Goal: Task Accomplishment & Management: Use online tool/utility

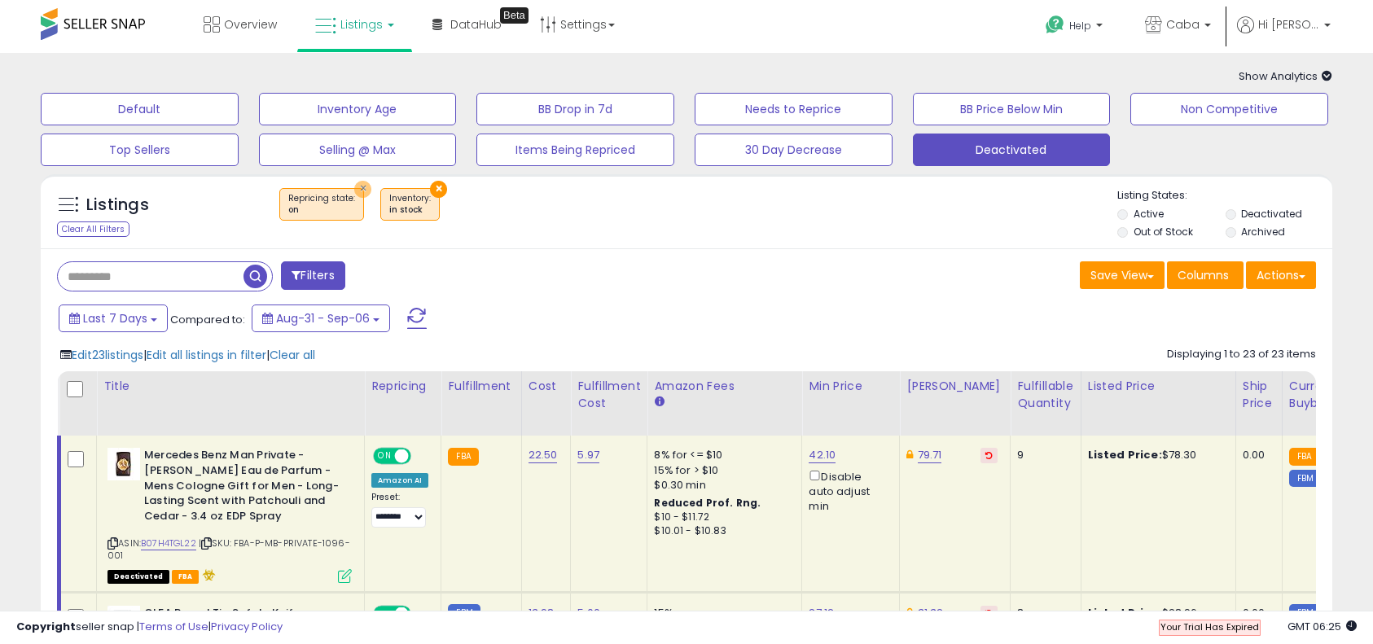
click at [354, 187] on button "×" at bounding box center [362, 189] width 17 height 17
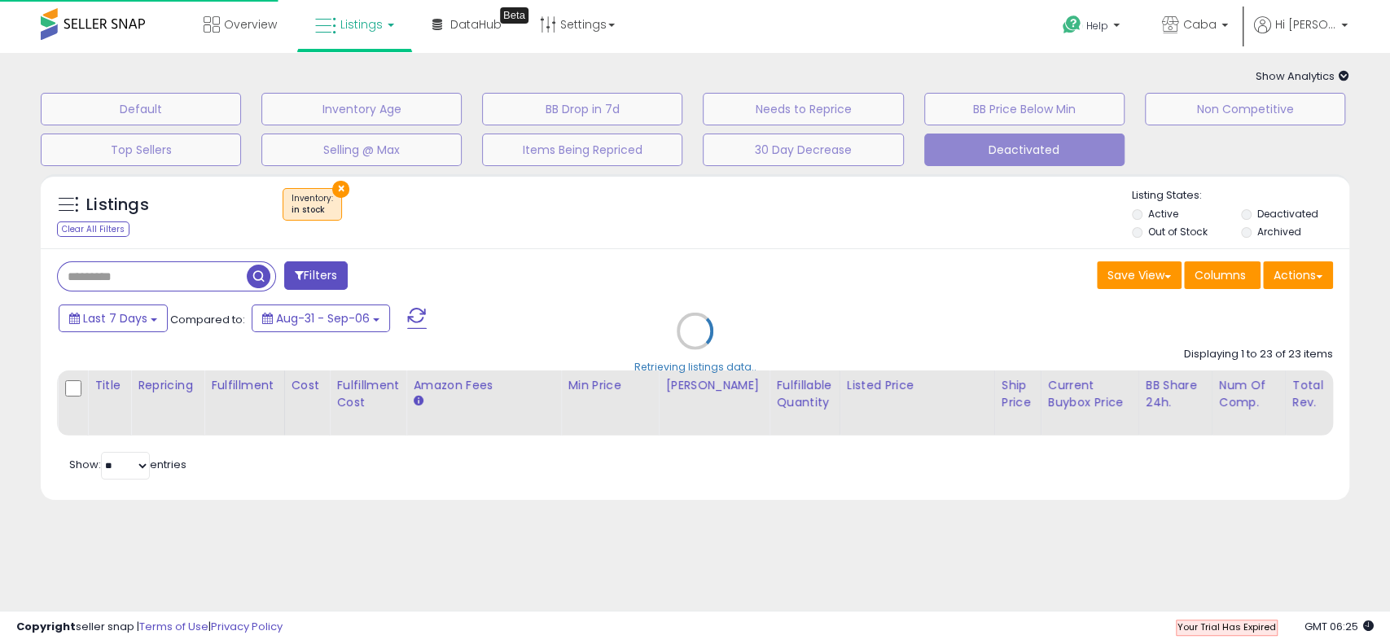
click at [336, 188] on div "Retrieving listings data.." at bounding box center [695, 343] width 1333 height 354
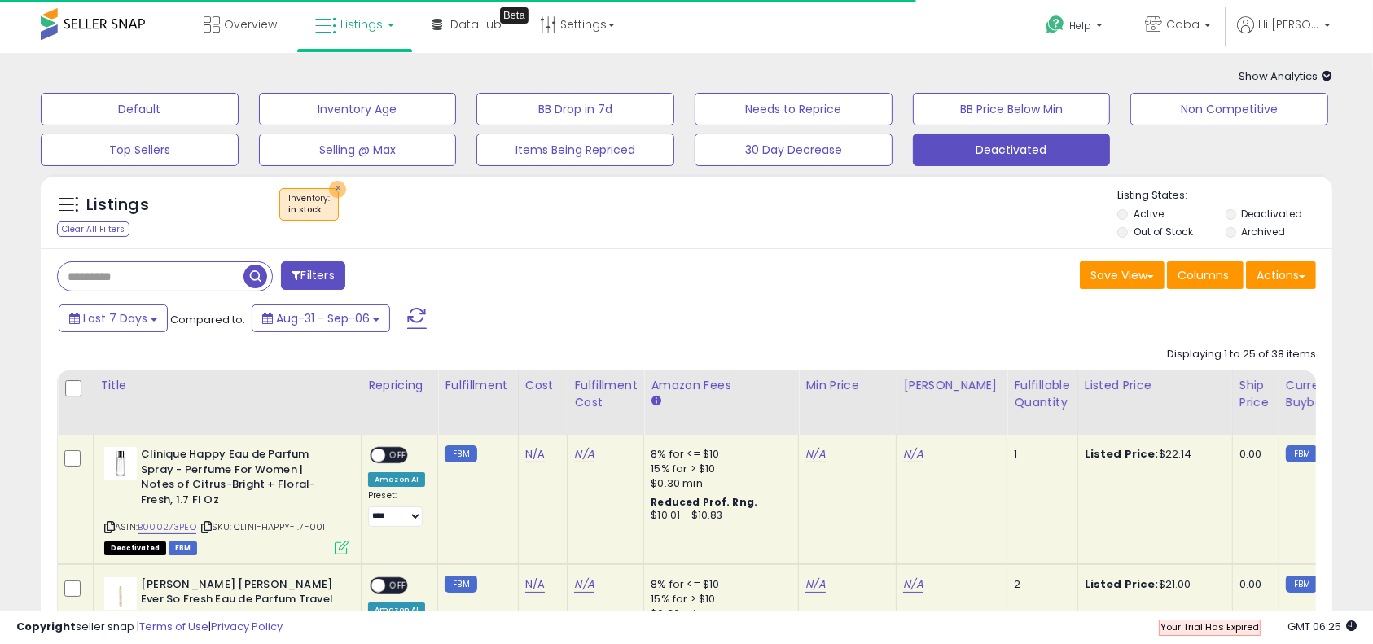
click at [336, 188] on button "×" at bounding box center [337, 189] width 17 height 17
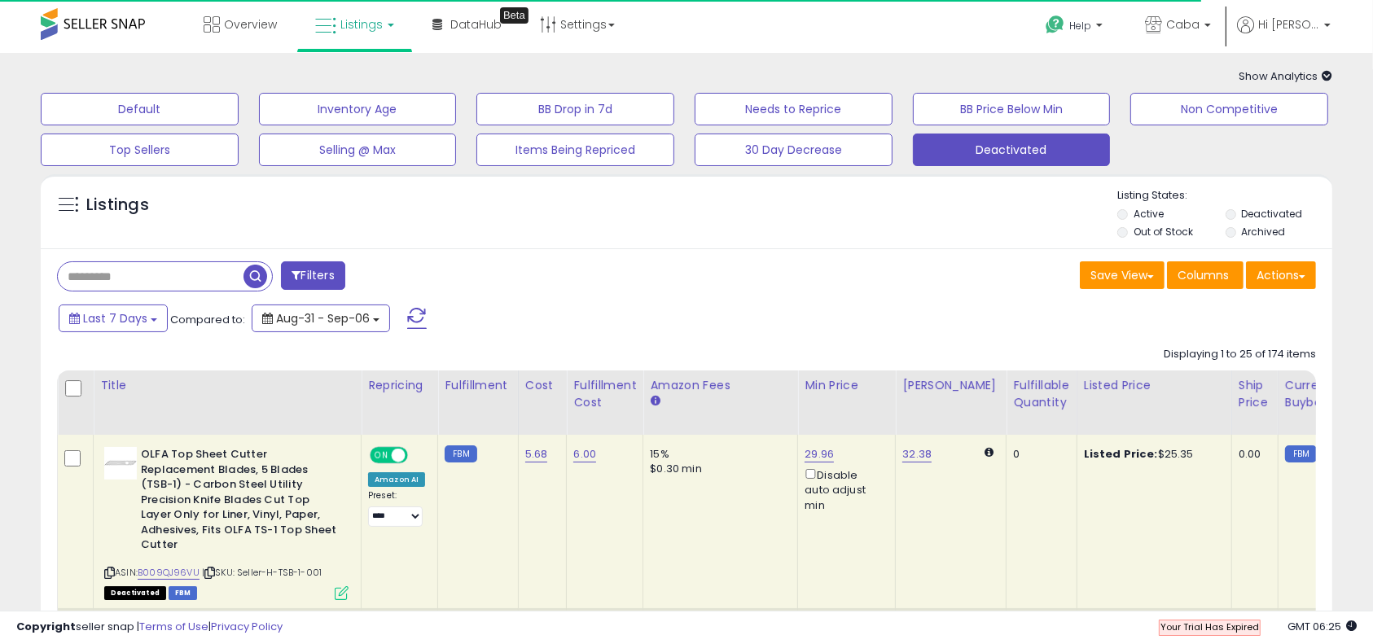
click at [351, 324] on span "Aug-31 - Sep-06" at bounding box center [323, 318] width 94 height 16
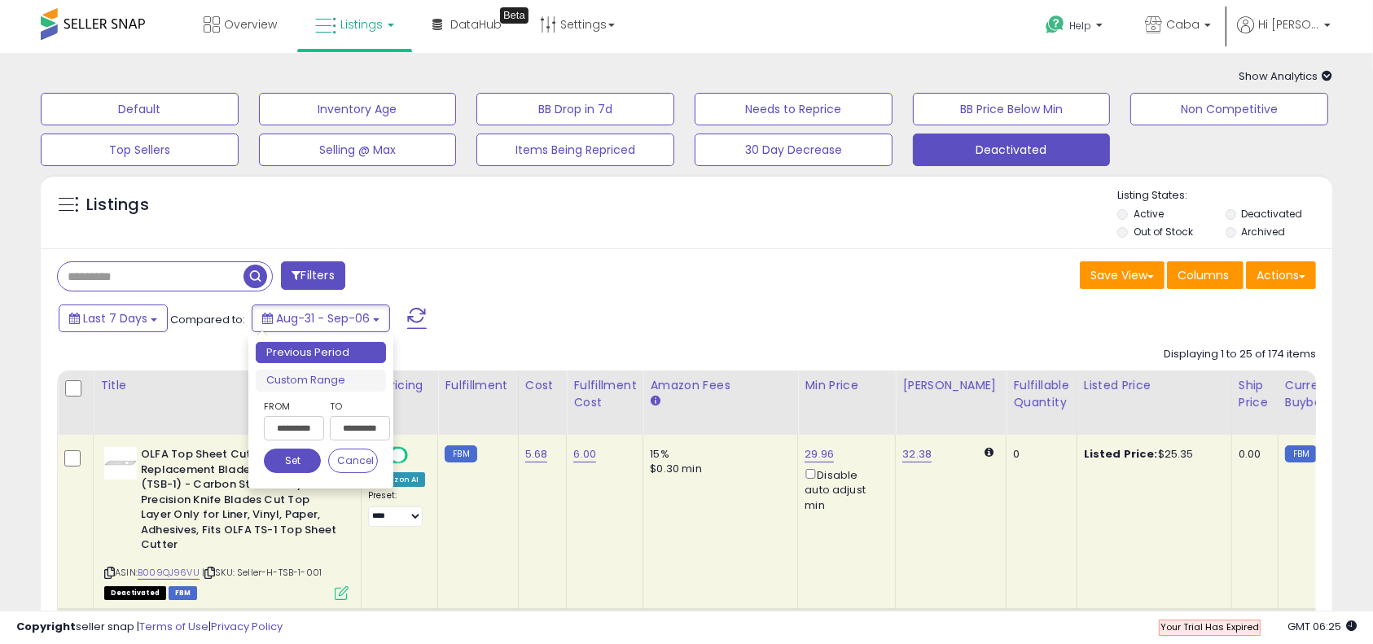
click at [314, 427] on input "**********" at bounding box center [294, 428] width 60 height 24
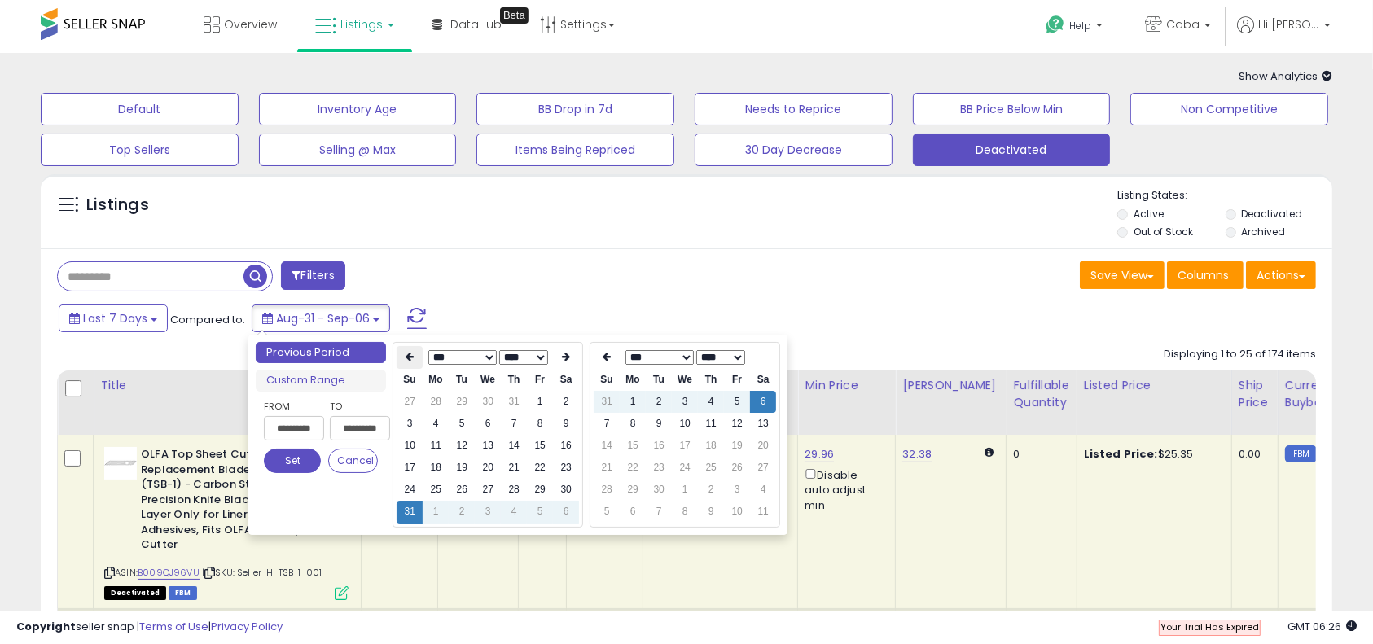
click at [415, 356] on th at bounding box center [410, 357] width 26 height 23
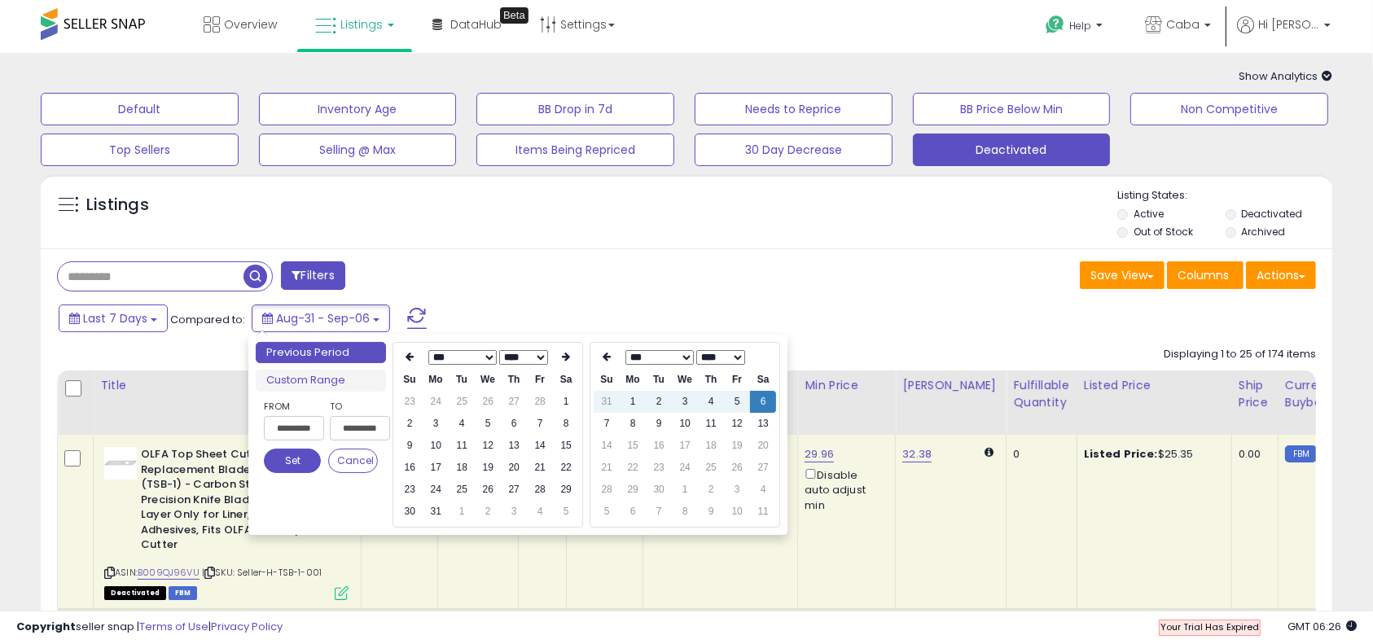
click at [415, 356] on th at bounding box center [410, 357] width 26 height 23
click at [494, 398] on td "1" at bounding box center [488, 402] width 26 height 22
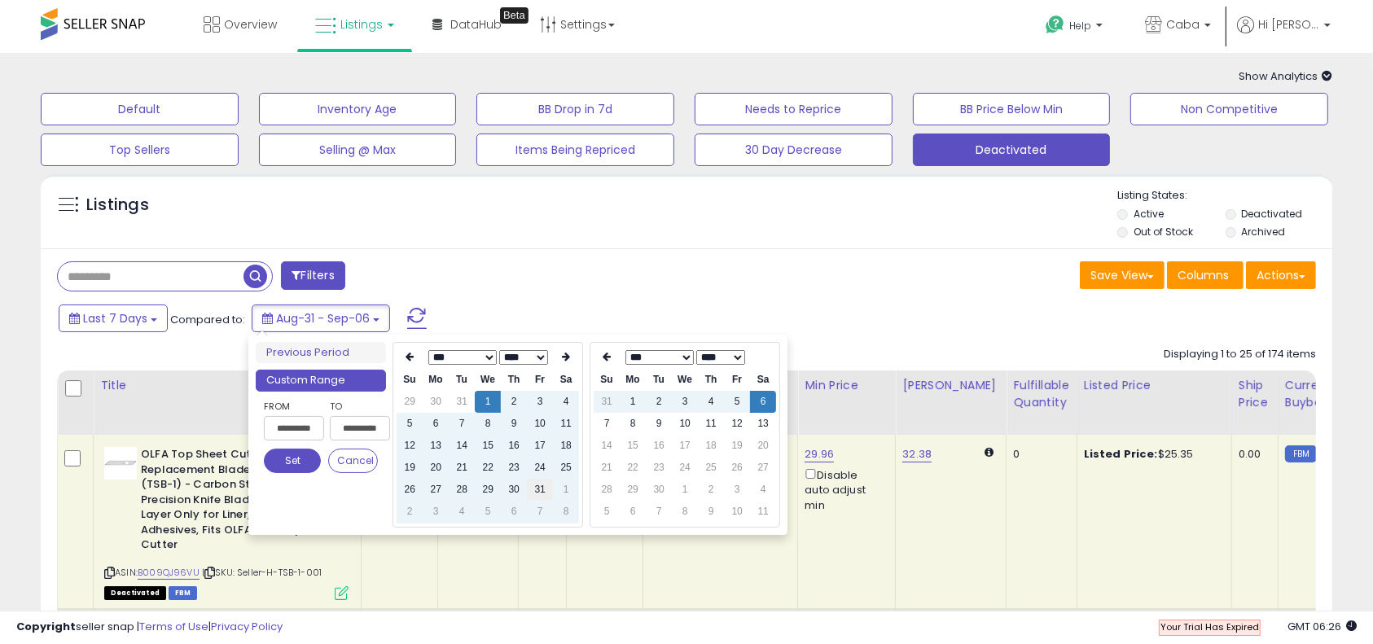
click at [539, 485] on td "31" at bounding box center [540, 490] width 26 height 22
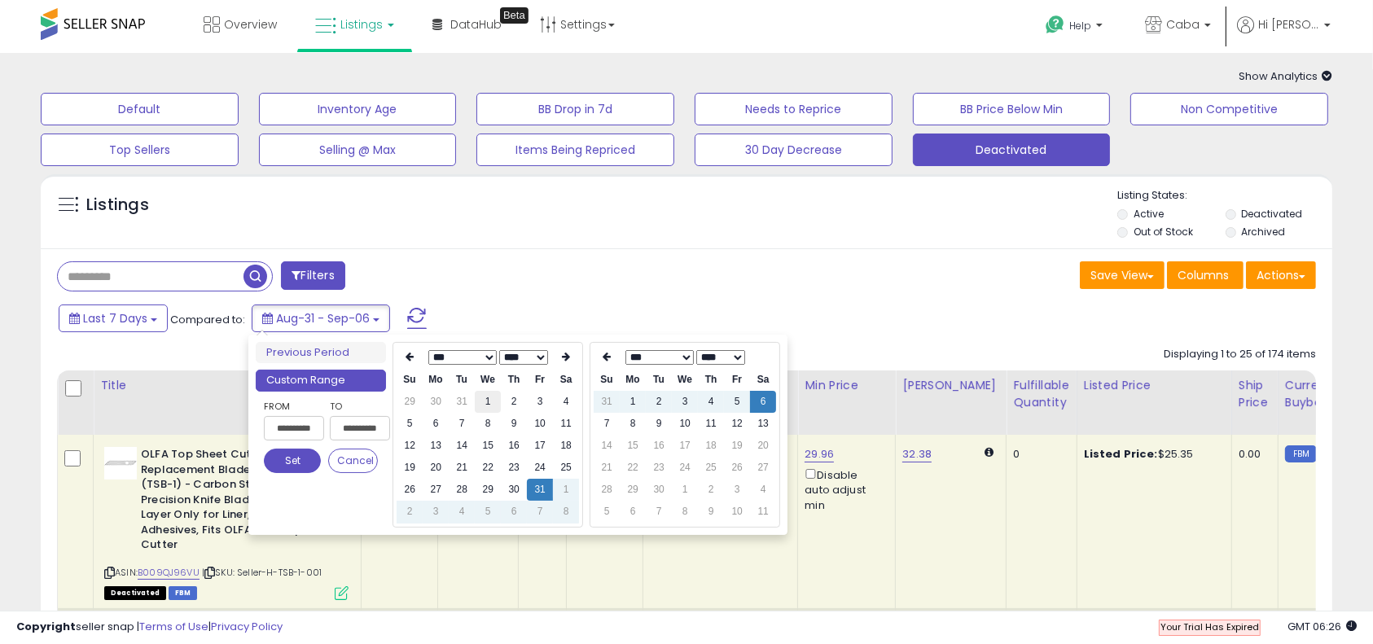
click at [489, 400] on td "1" at bounding box center [488, 402] width 26 height 22
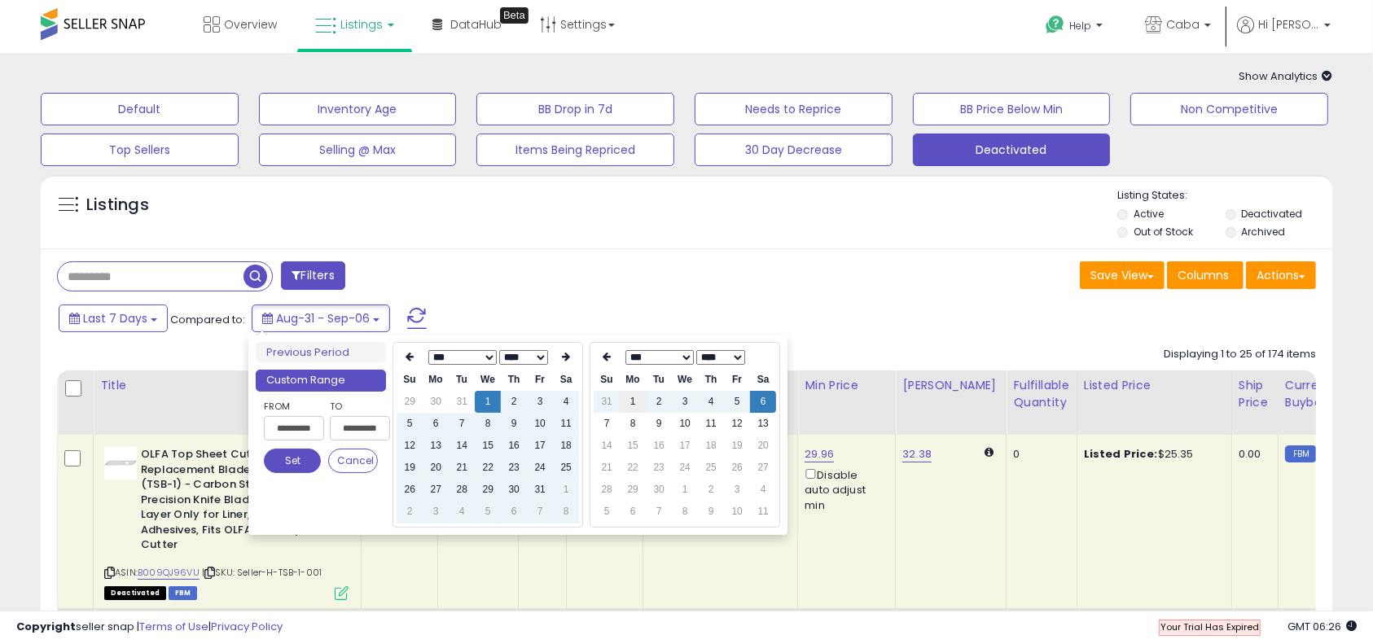
type input "**********"
click at [538, 489] on td "31" at bounding box center [540, 490] width 26 height 22
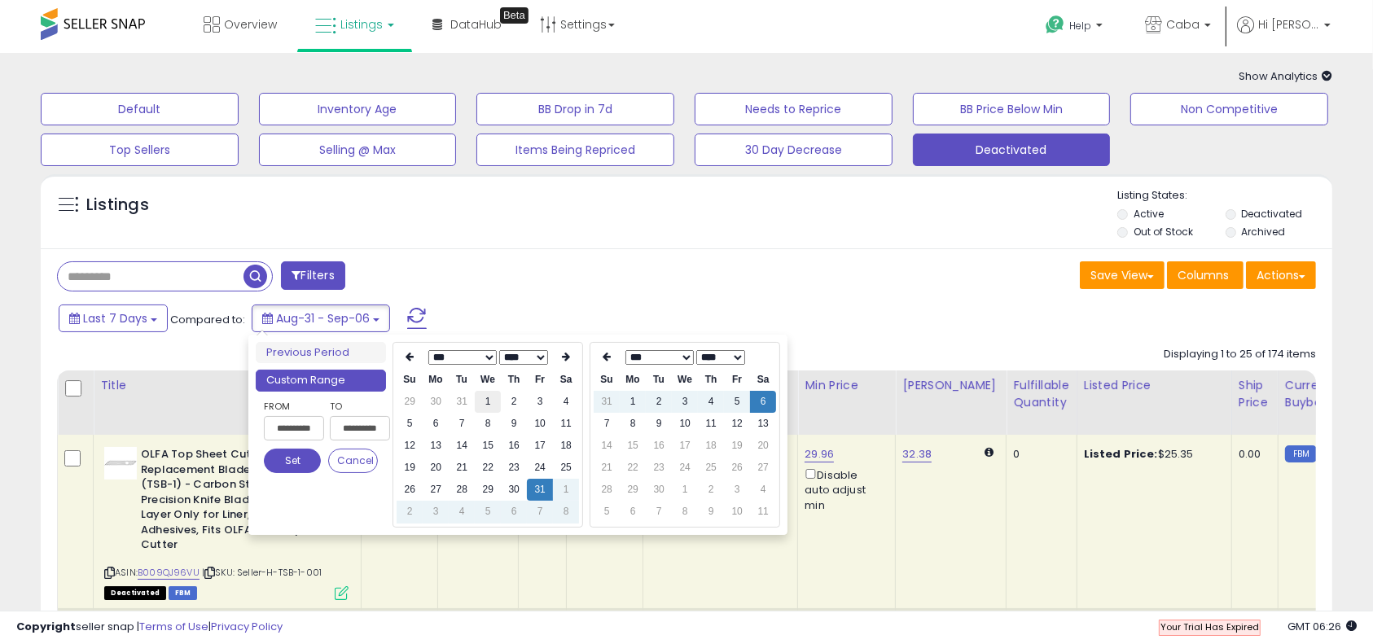
click at [485, 400] on td "1" at bounding box center [488, 402] width 26 height 22
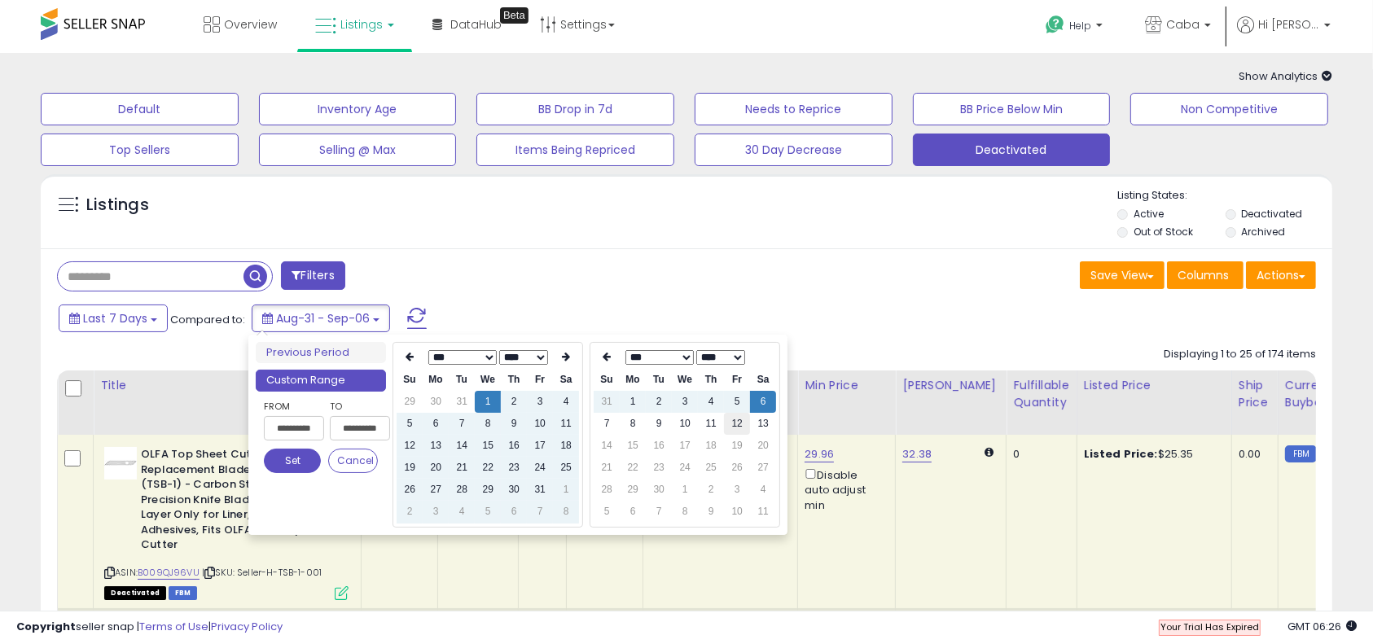
type input "**********"
click at [617, 401] on td "31" at bounding box center [607, 402] width 26 height 22
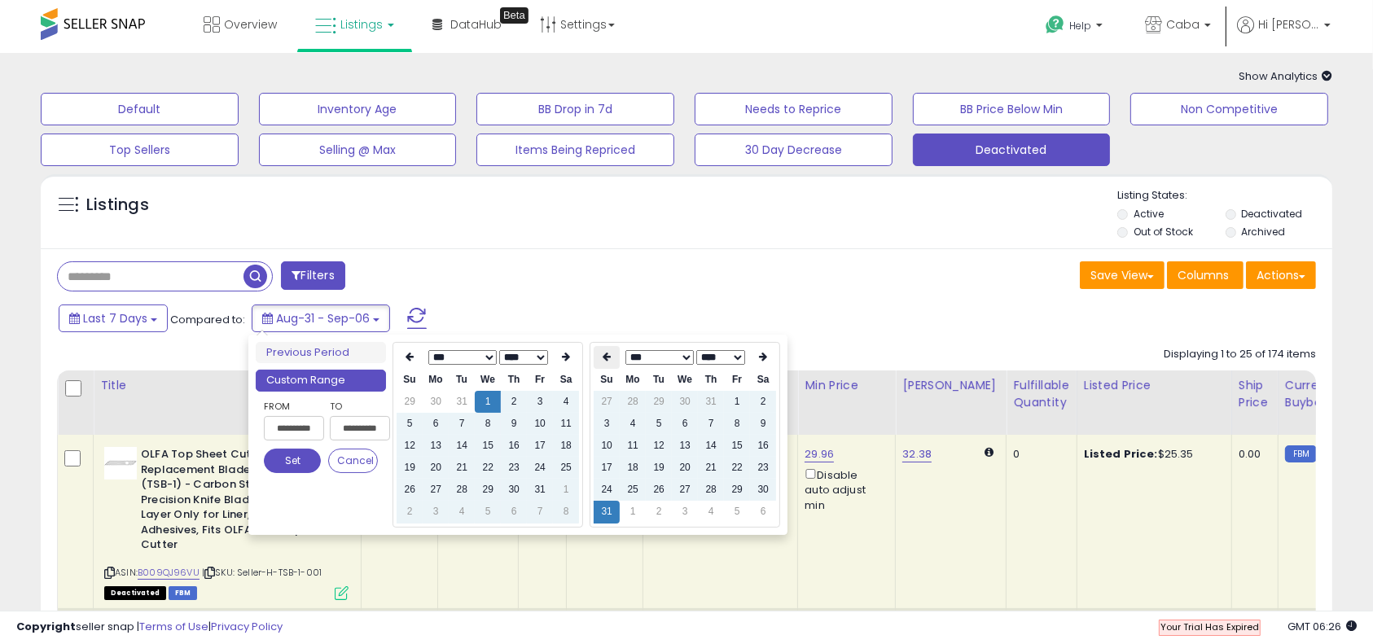
click at [603, 354] on icon at bounding box center [607, 357] width 8 height 10
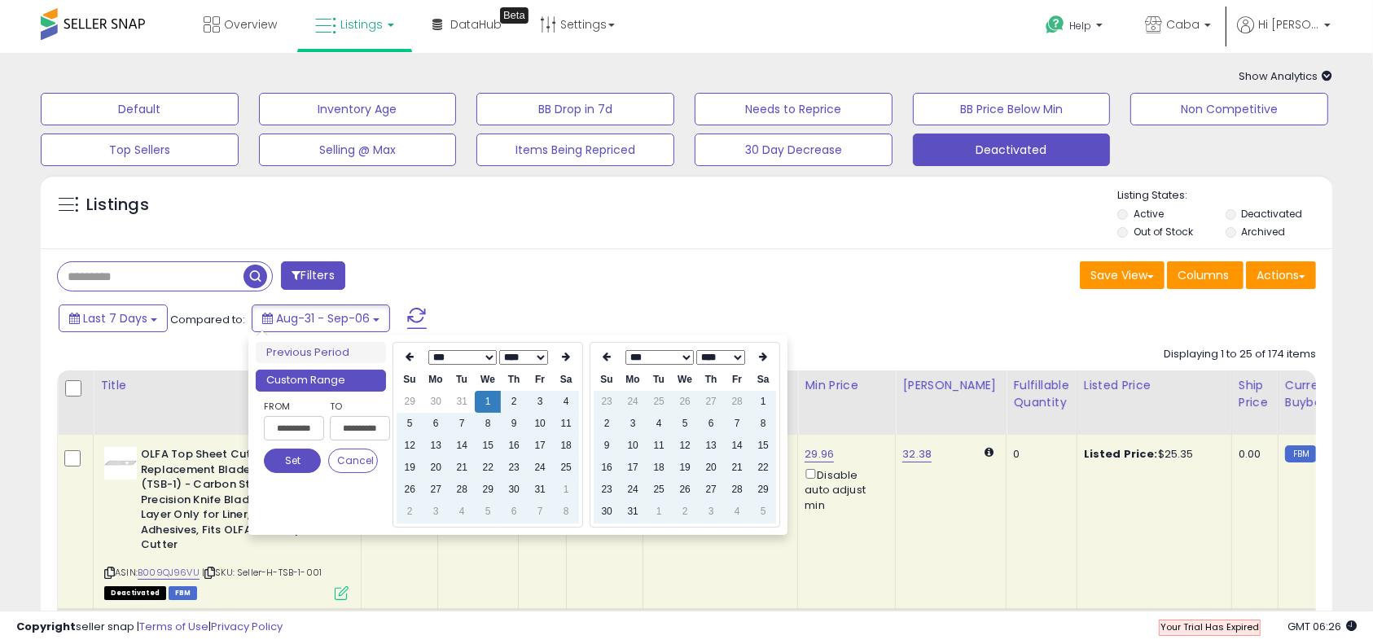
click at [603, 354] on icon at bounding box center [607, 357] width 8 height 10
click at [738, 488] on td "28" at bounding box center [737, 490] width 26 height 22
type input "**********"
click at [275, 465] on button "Set" at bounding box center [292, 461] width 57 height 24
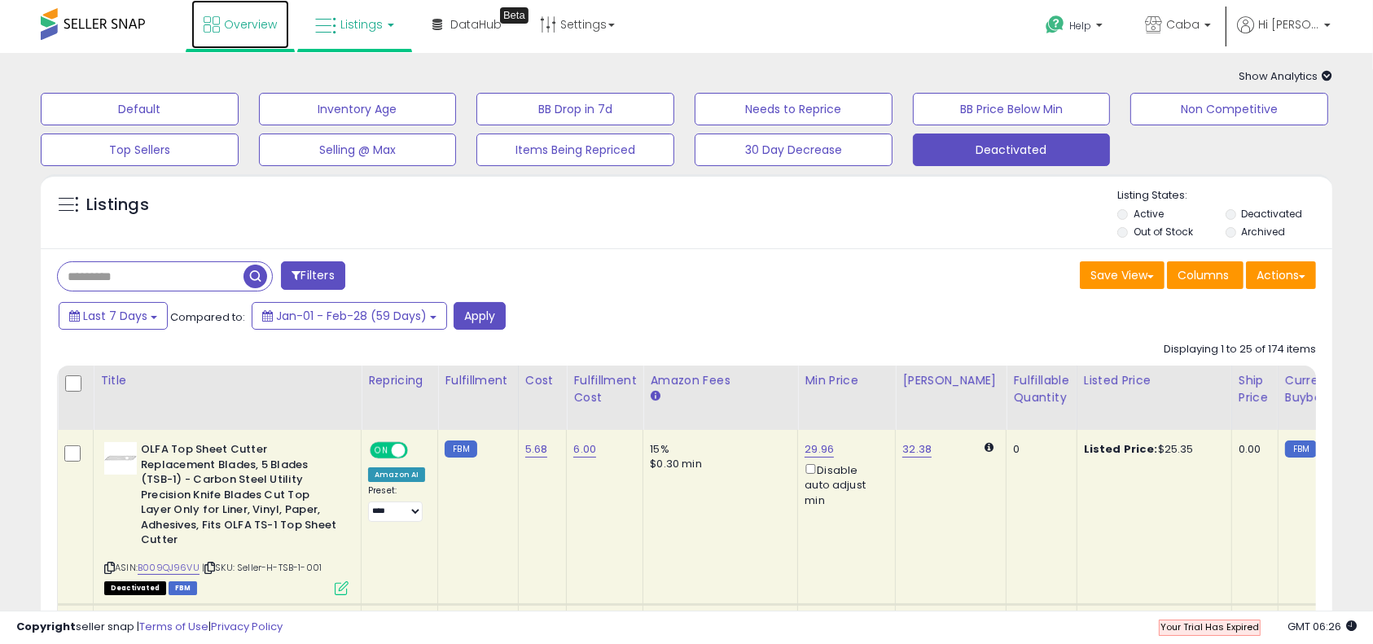
click at [244, 16] on span "Overview" at bounding box center [250, 24] width 53 height 16
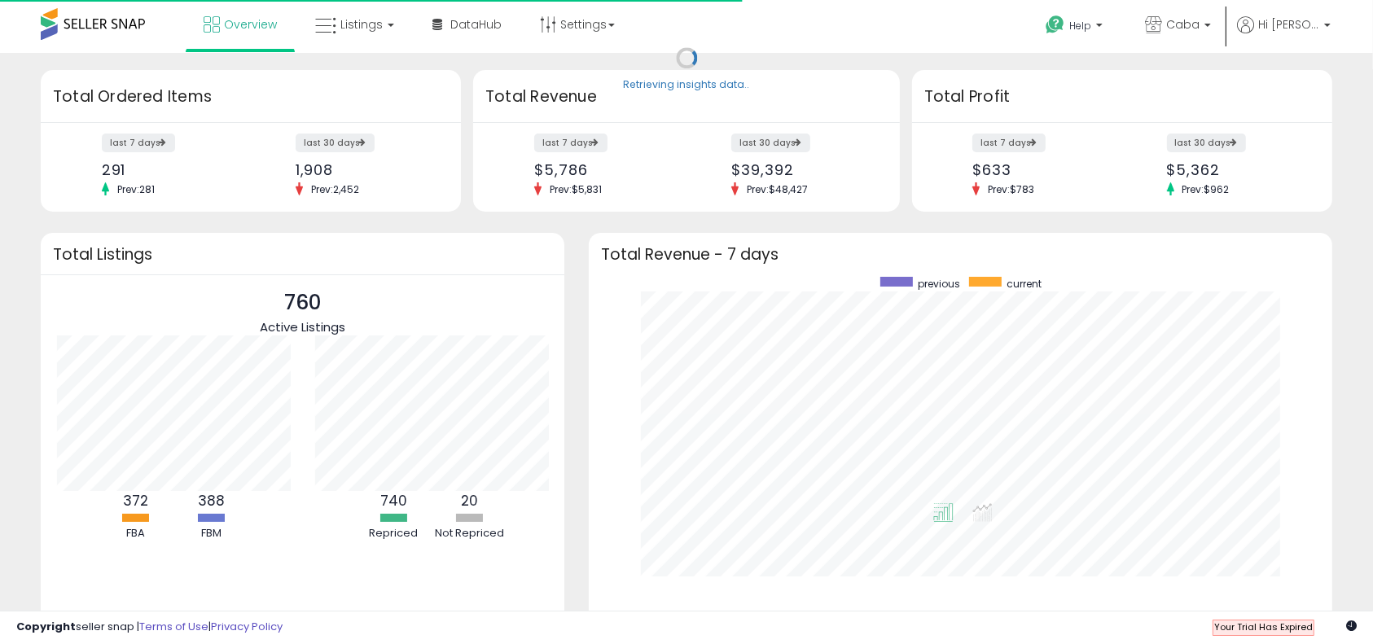
scroll to position [308, 710]
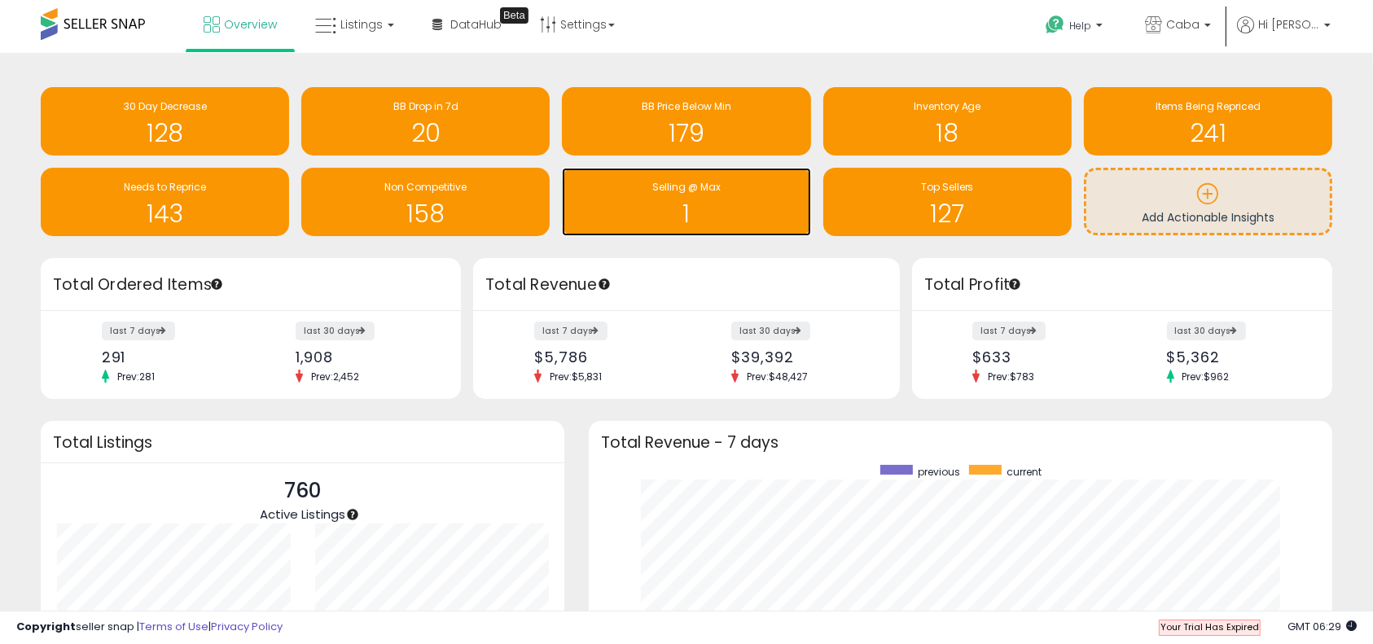
click at [661, 196] on div "1" at bounding box center [686, 203] width 232 height 47
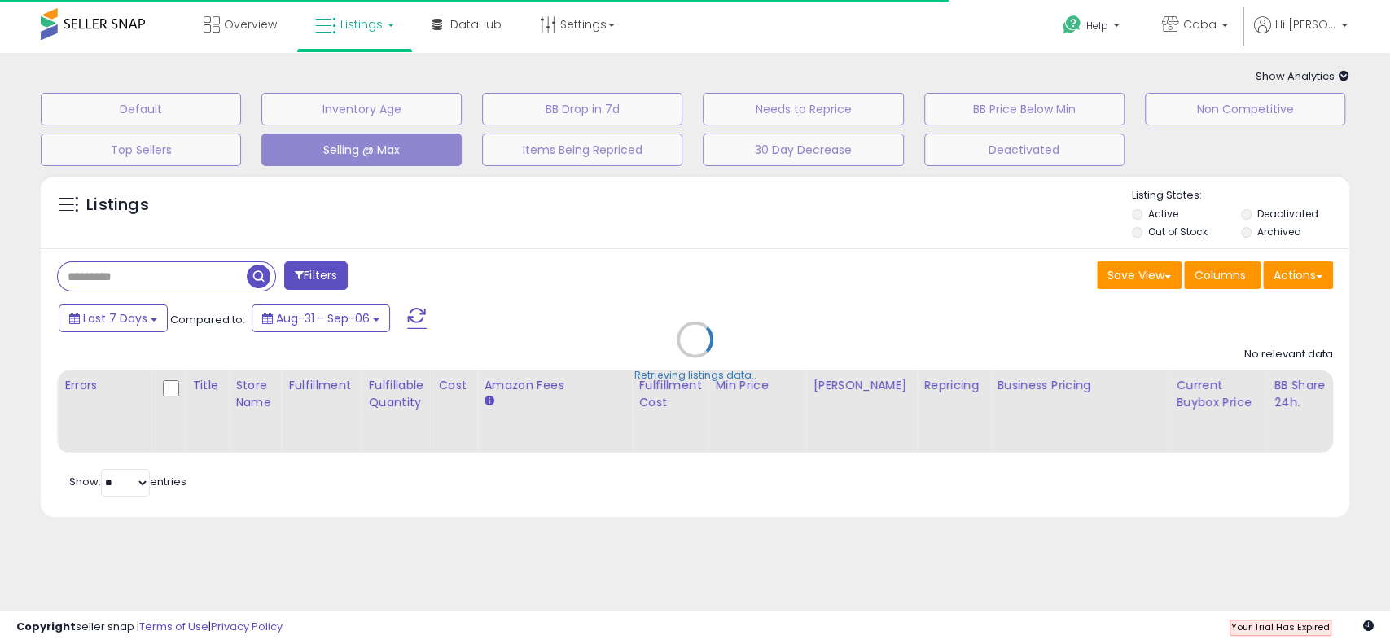
select select "**"
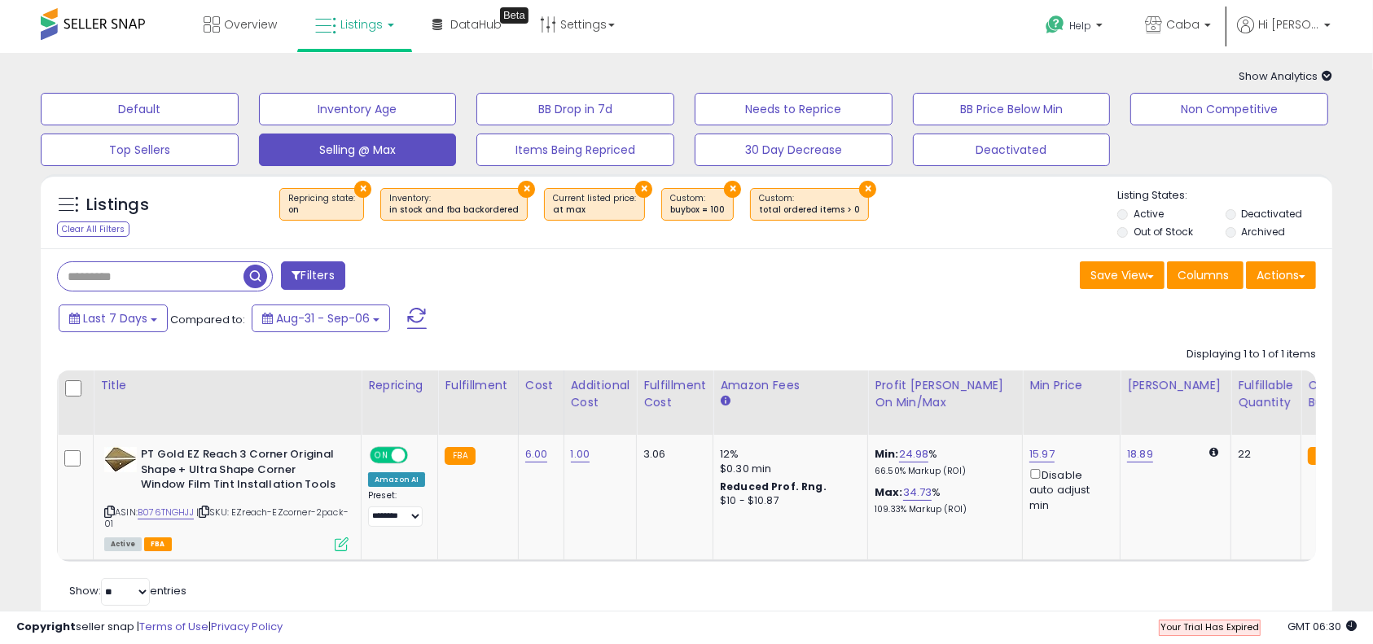
click at [130, 17] on span at bounding box center [93, 24] width 104 height 32
click at [275, 23] on span "Overview" at bounding box center [250, 24] width 53 height 16
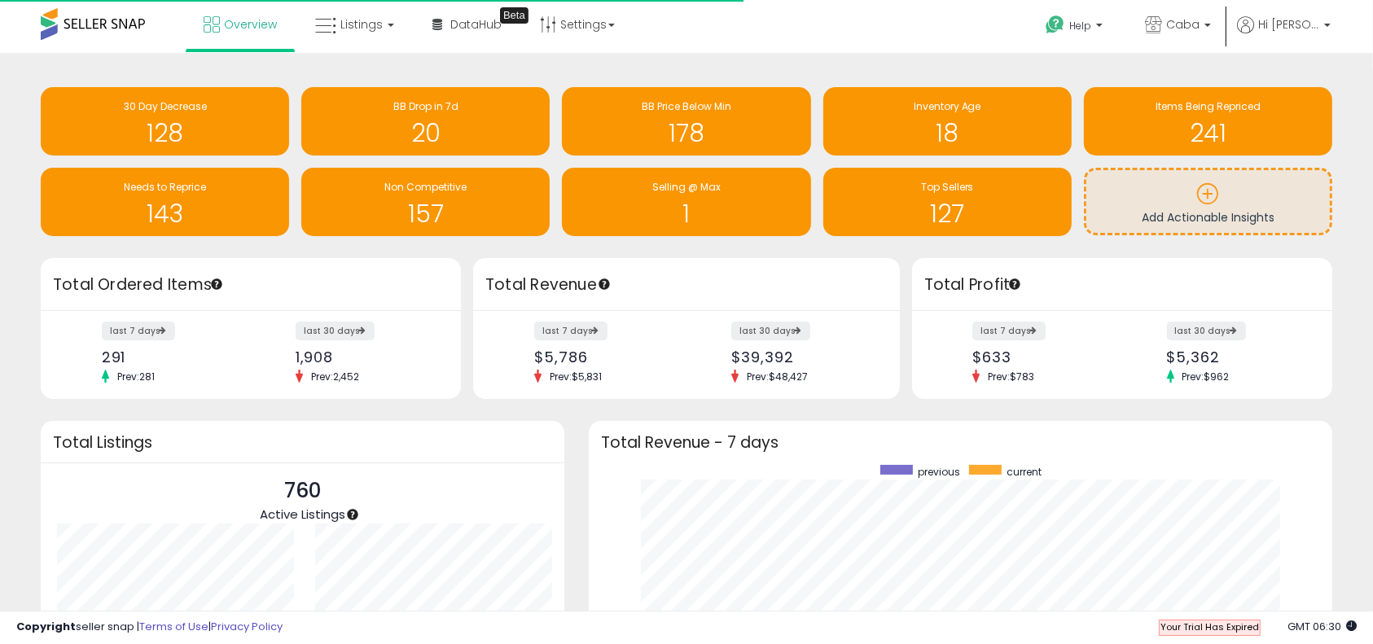
scroll to position [308, 710]
